Goal: Connect with others: Connect with others

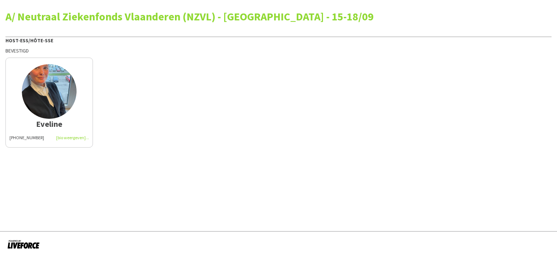
click at [56, 96] on img at bounding box center [49, 91] width 55 height 55
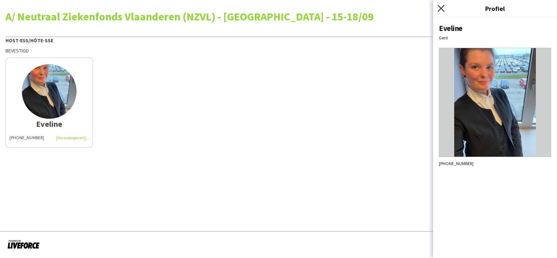
click at [442, 8] on icon at bounding box center [440, 8] width 7 height 7
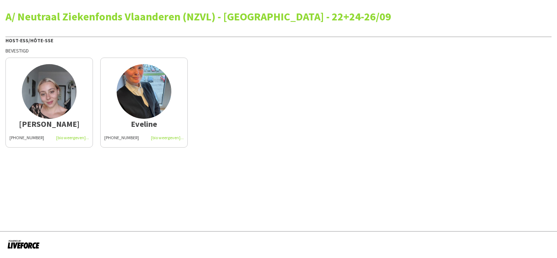
click at [48, 110] on img at bounding box center [49, 91] width 55 height 55
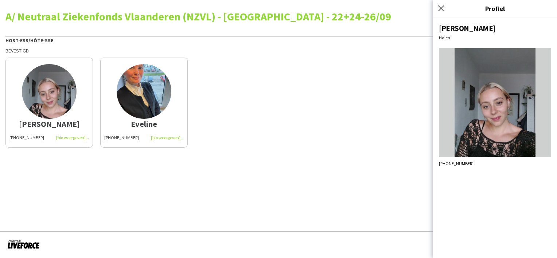
click at [141, 97] on img at bounding box center [144, 91] width 55 height 55
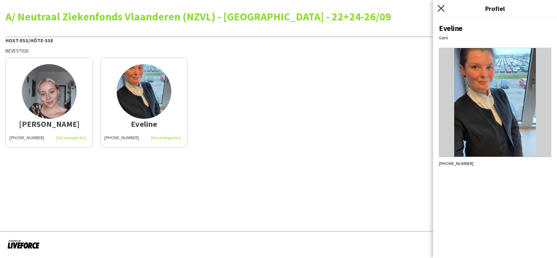
click at [439, 10] on icon at bounding box center [440, 8] width 7 height 7
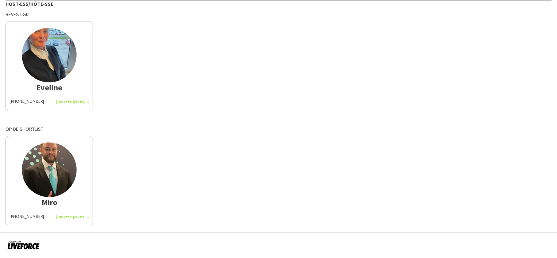
scroll to position [36, 0]
click at [57, 159] on img at bounding box center [49, 169] width 55 height 55
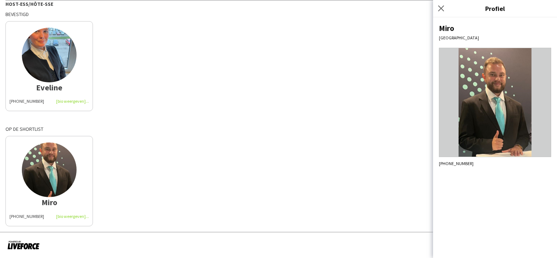
click at [55, 65] on img at bounding box center [49, 55] width 55 height 55
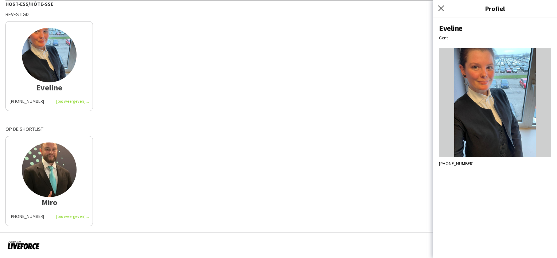
click at [235, 93] on div "Eveline [PHONE_NUMBER]" at bounding box center [278, 64] width 546 height 94
